Goal: Navigation & Orientation: Find specific page/section

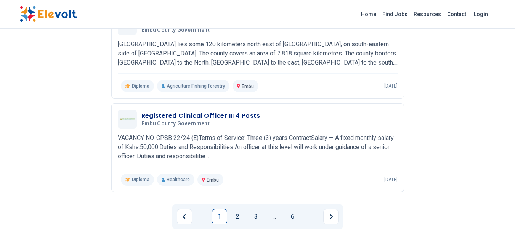
scroll to position [949, 0]
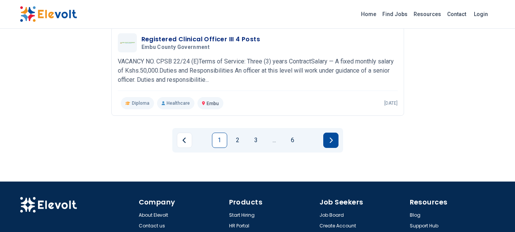
click at [327, 132] on button "Next page" at bounding box center [330, 139] width 15 height 15
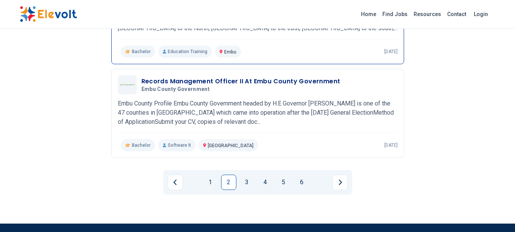
scroll to position [911, 0]
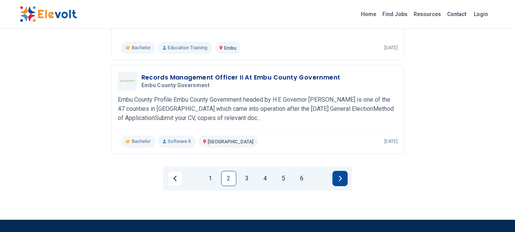
click at [341, 175] on icon "Next page" at bounding box center [340, 178] width 4 height 6
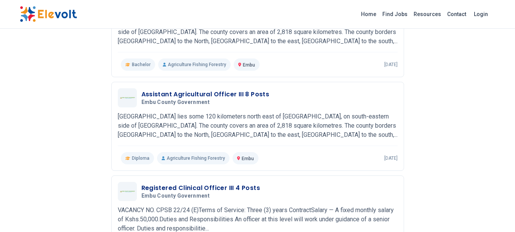
scroll to position [915, 0]
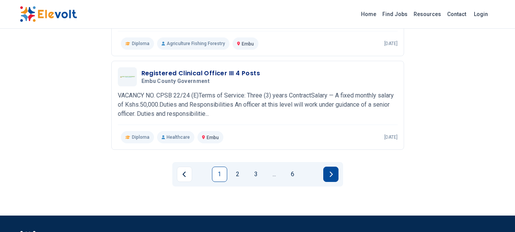
click at [329, 171] on icon "Next page" at bounding box center [331, 174] width 4 height 6
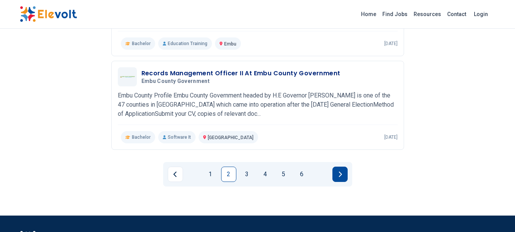
click at [339, 171] on icon "Next page" at bounding box center [340, 174] width 4 height 6
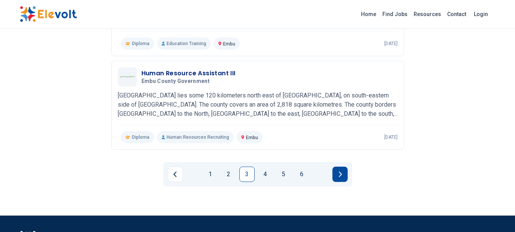
click at [337, 166] on button "Next page" at bounding box center [340, 173] width 15 height 15
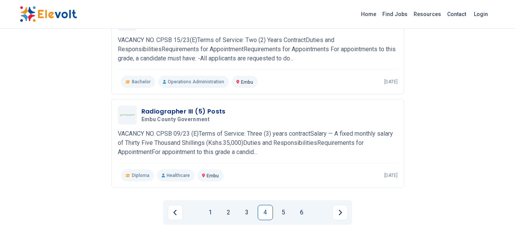
scroll to position [999, 0]
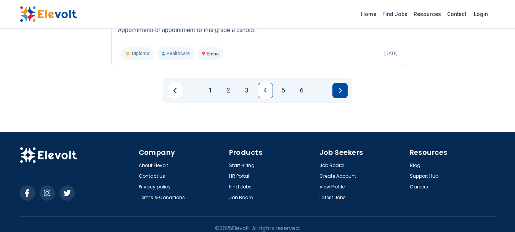
click at [343, 84] on button "Next page" at bounding box center [340, 90] width 15 height 15
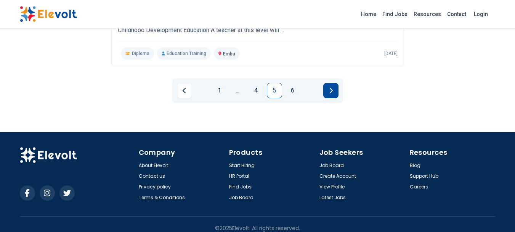
click at [330, 88] on button "Next page" at bounding box center [330, 90] width 15 height 15
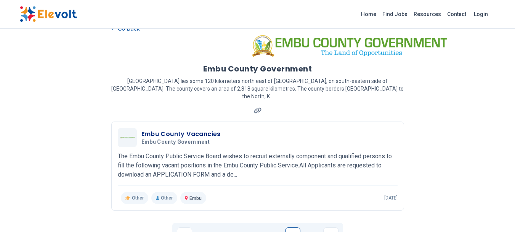
scroll to position [0, 0]
